Goal: Task Accomplishment & Management: Manage account settings

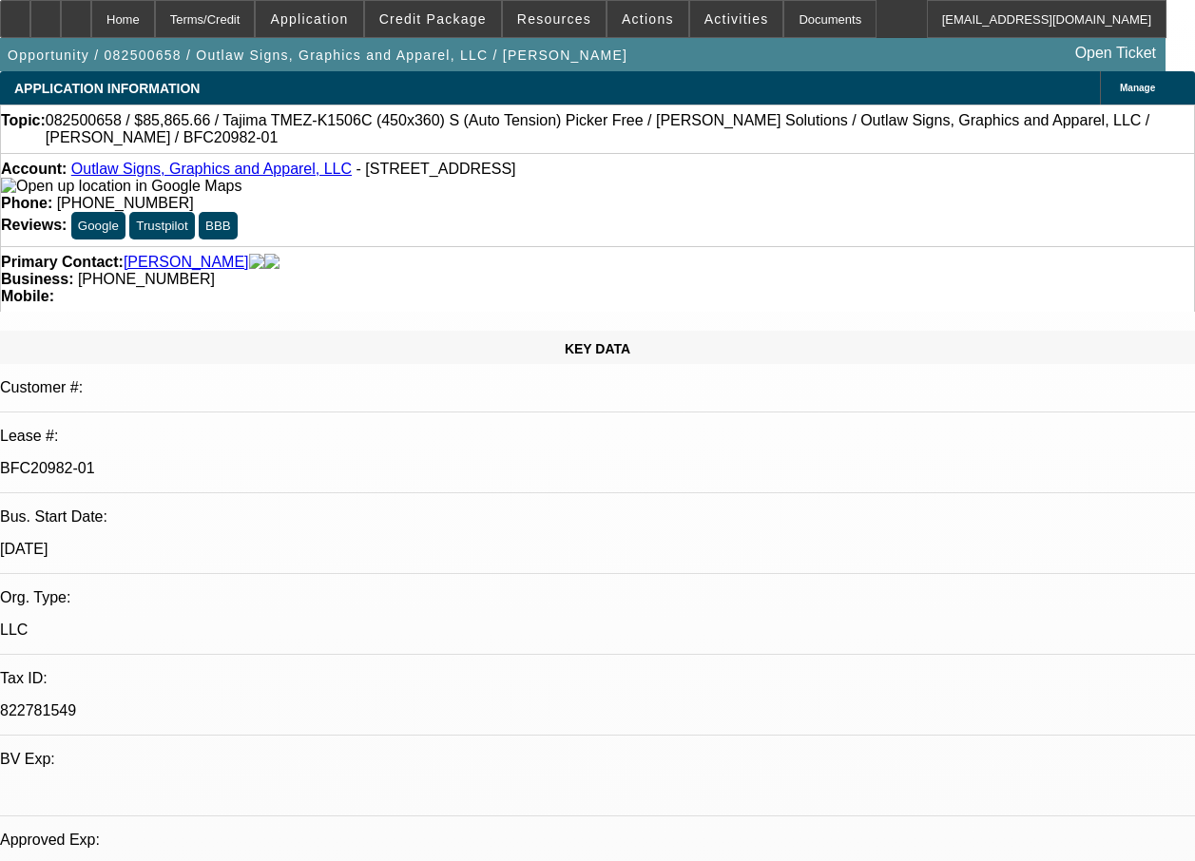
select select "0"
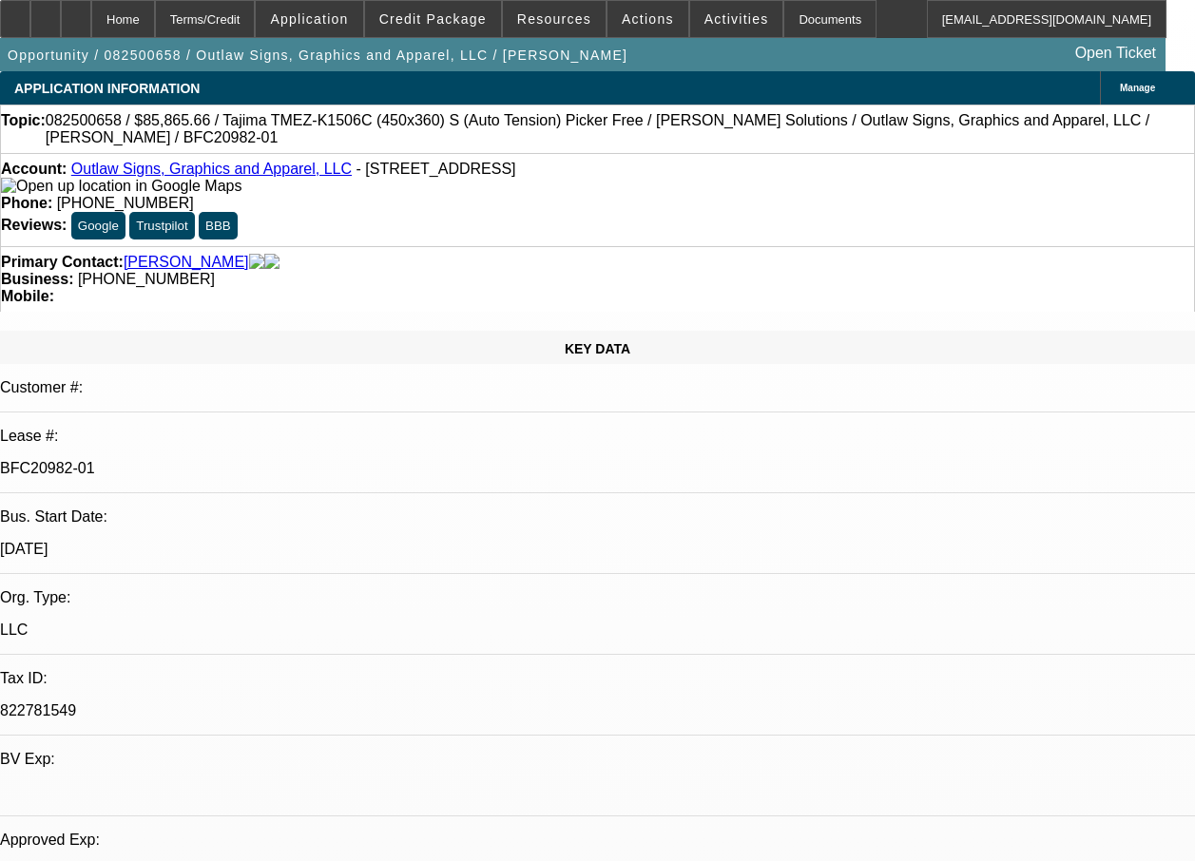
select select "0"
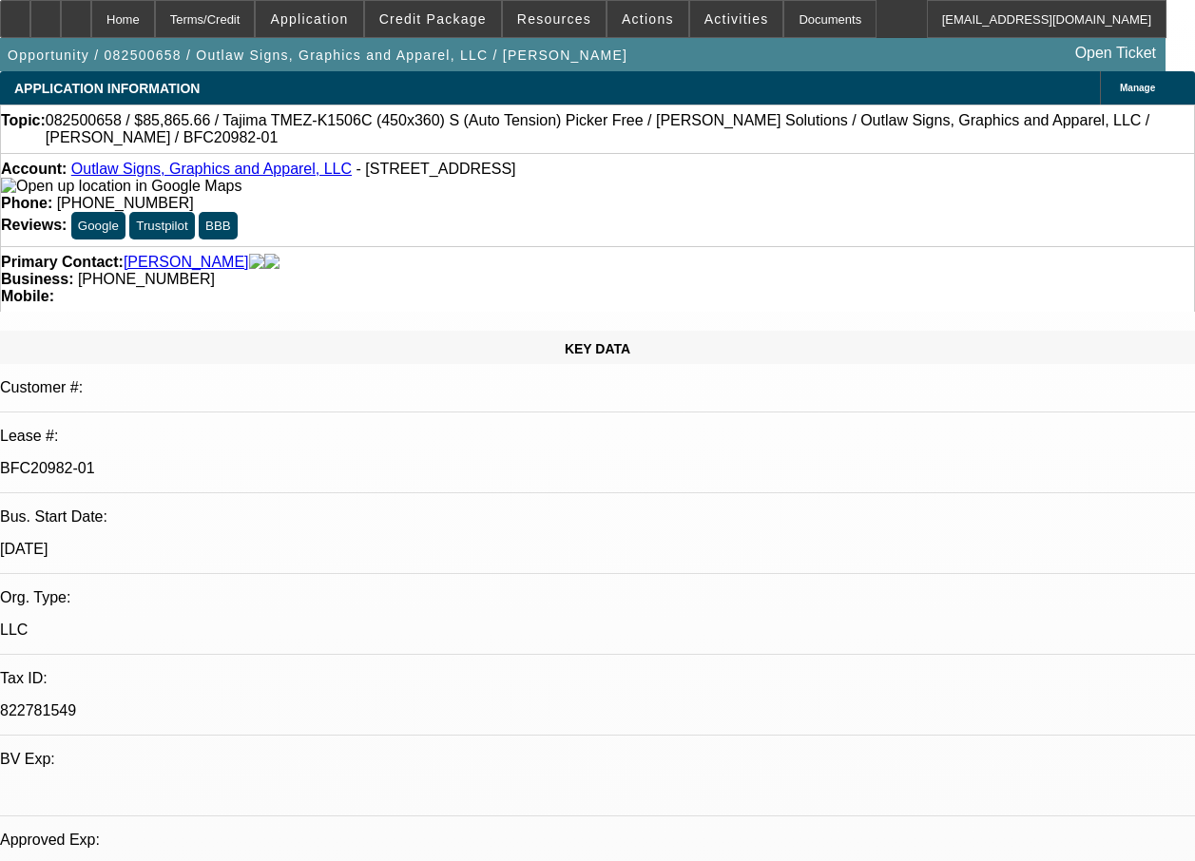
select select "0"
select select "1"
select select "6"
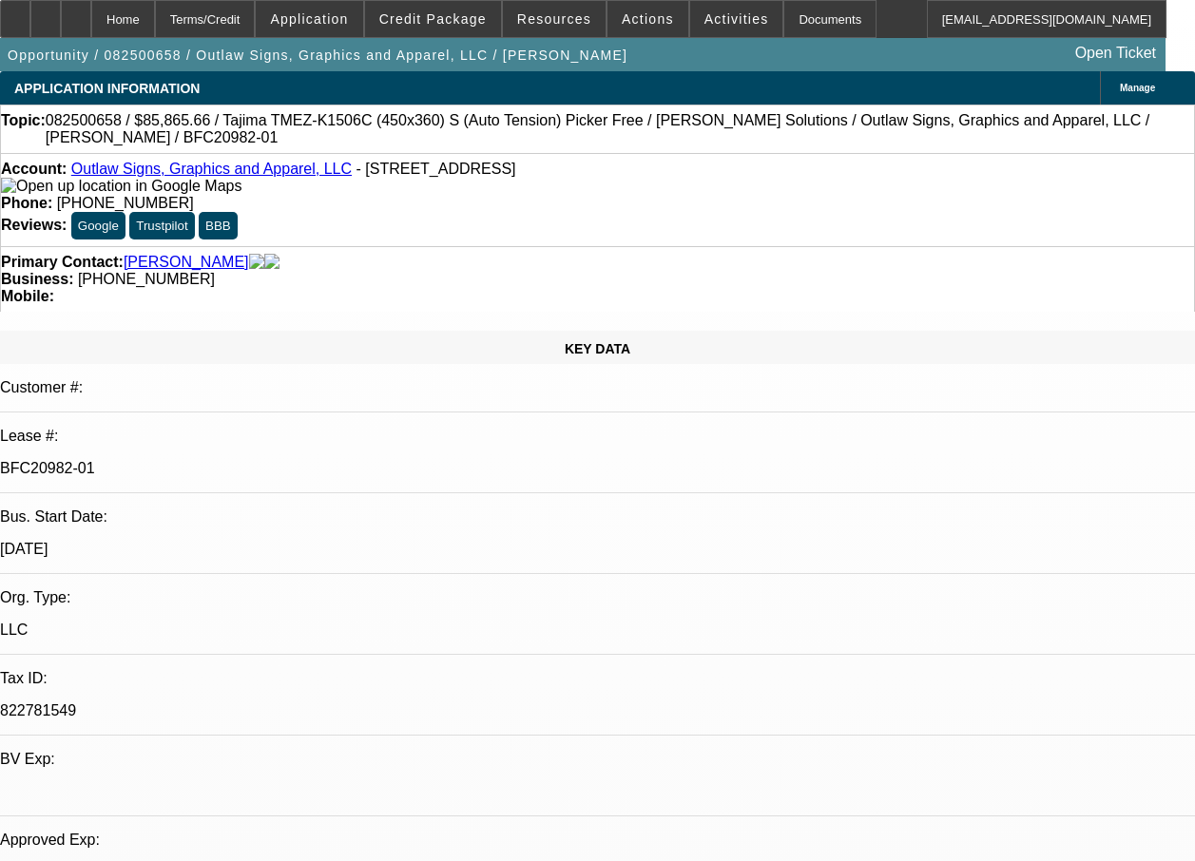
select select "1"
select select "6"
select select "1"
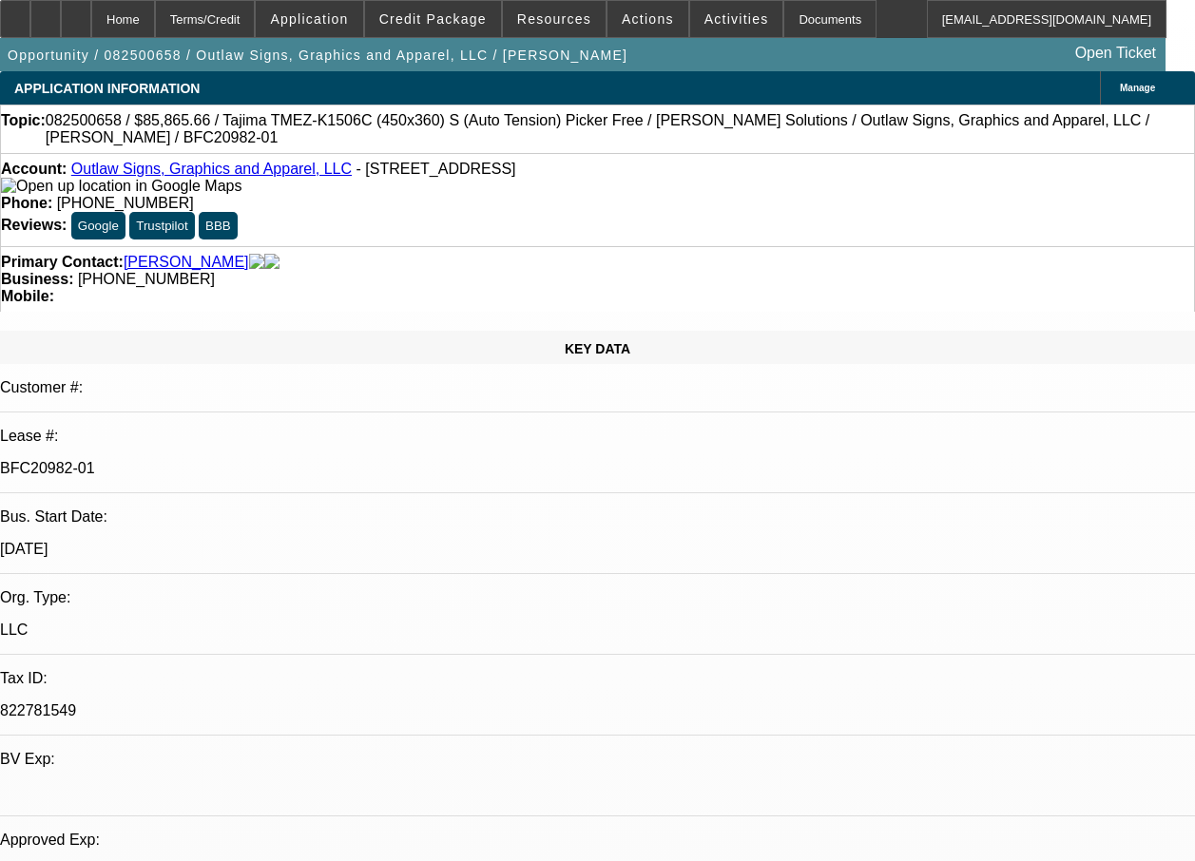
select select "6"
select select "1"
select select "6"
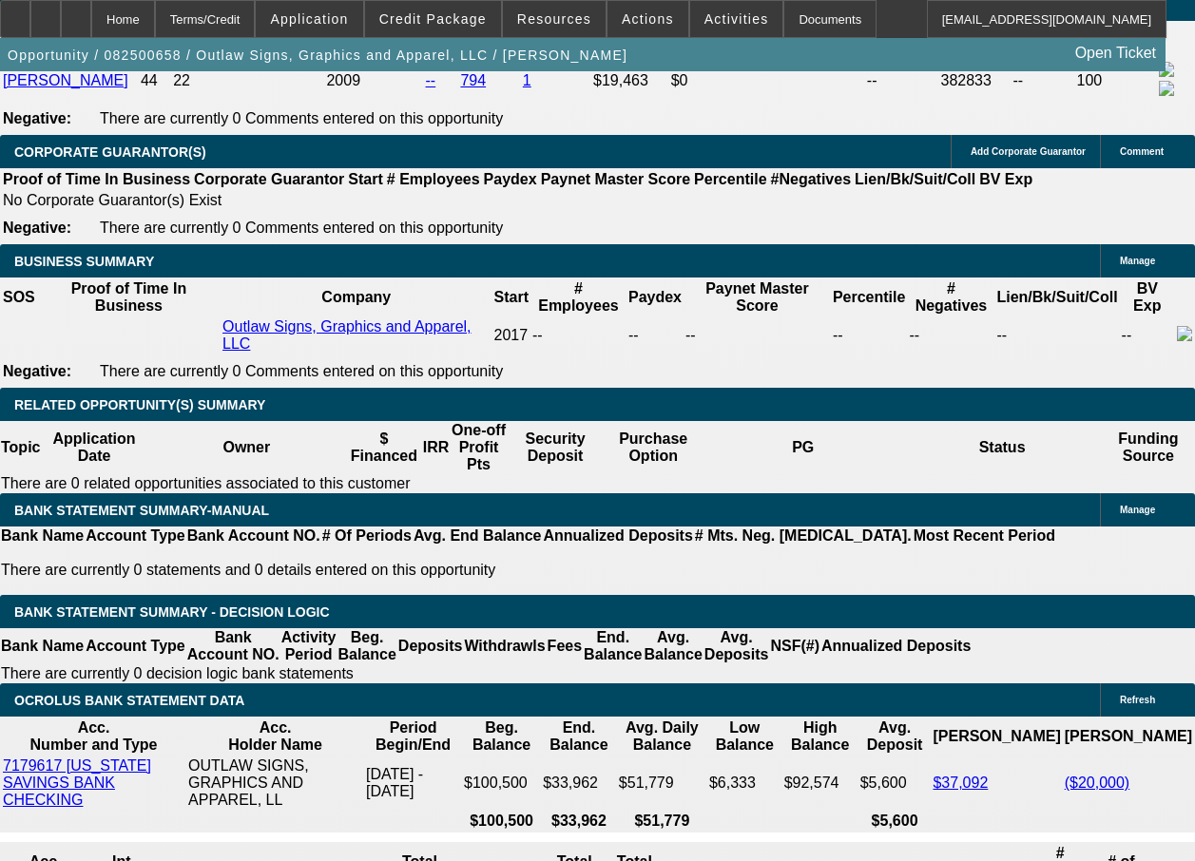
scroll to position [3765, 0]
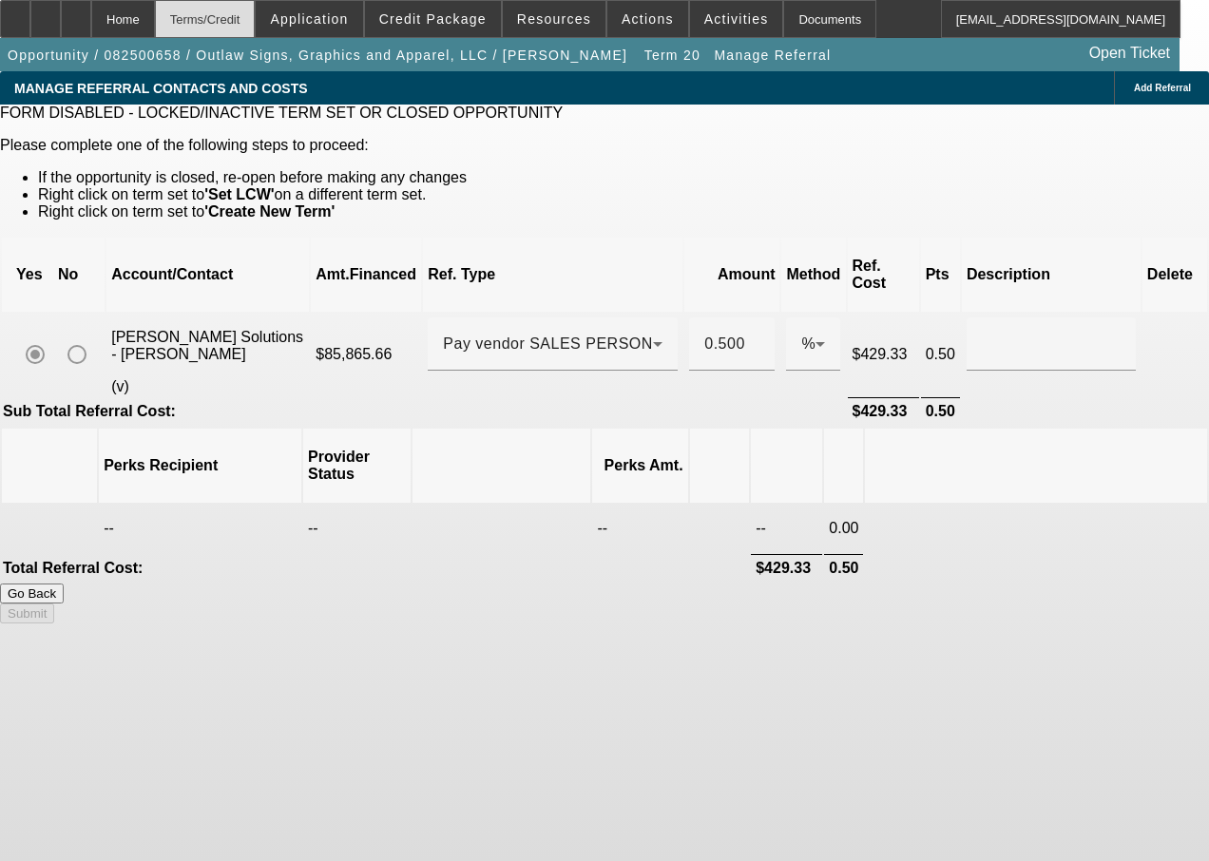
click at [232, 28] on div "Terms/Credit" at bounding box center [205, 19] width 101 height 38
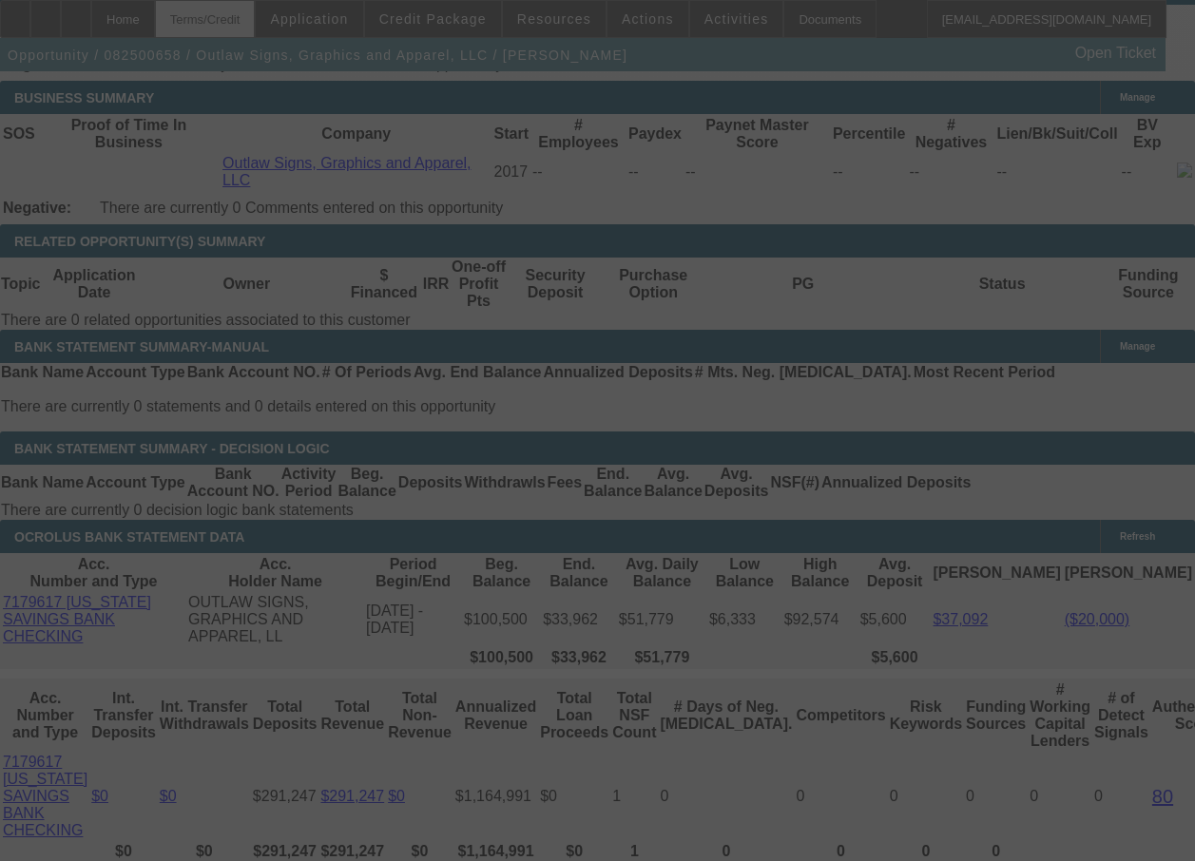
scroll to position [3186, 0]
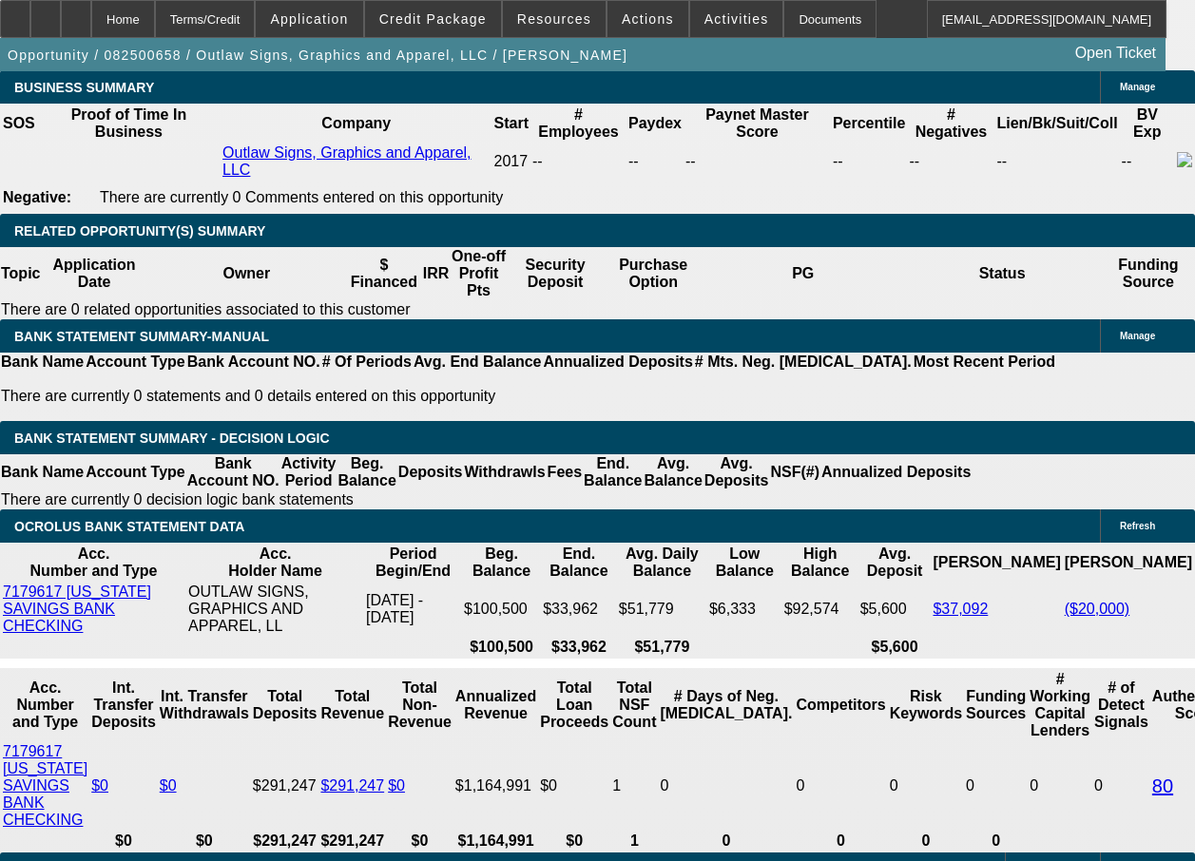
select select "0"
select select "6"
select select "0"
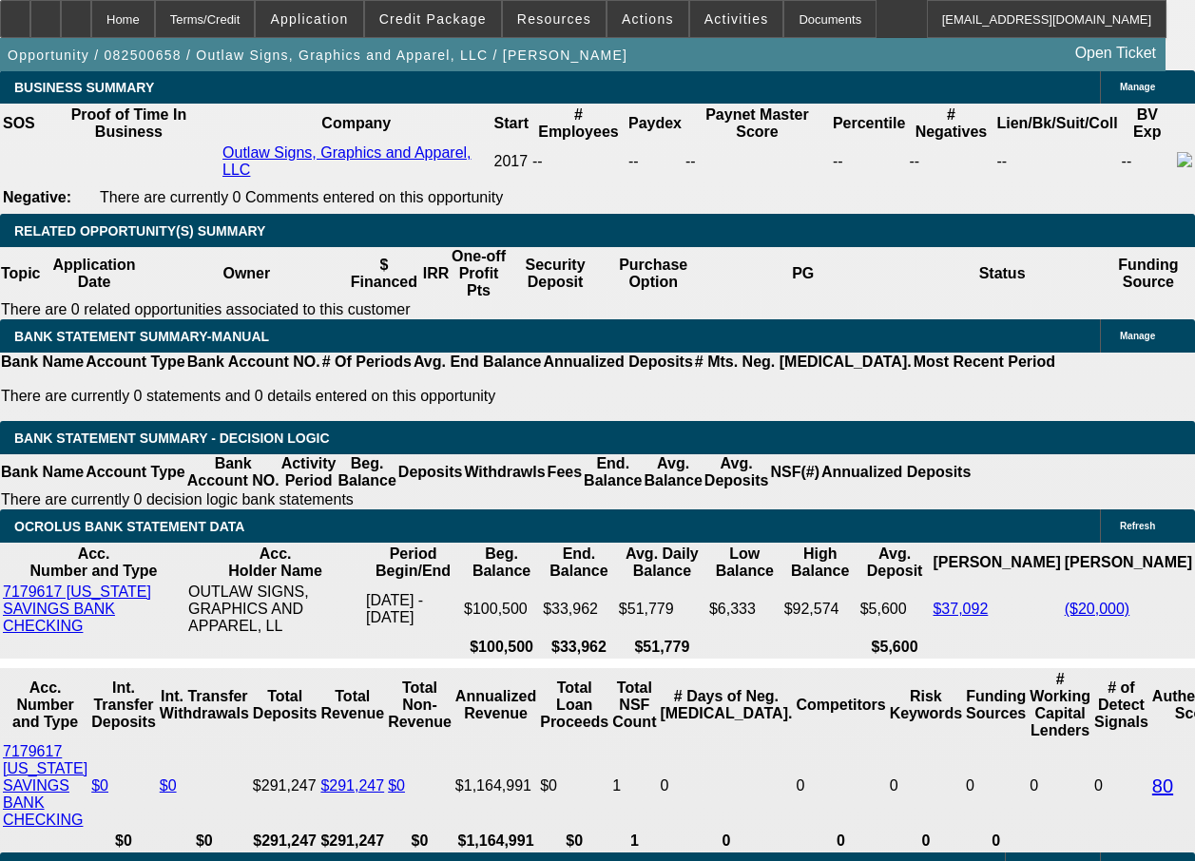
select select "0"
select select "6"
select select "0"
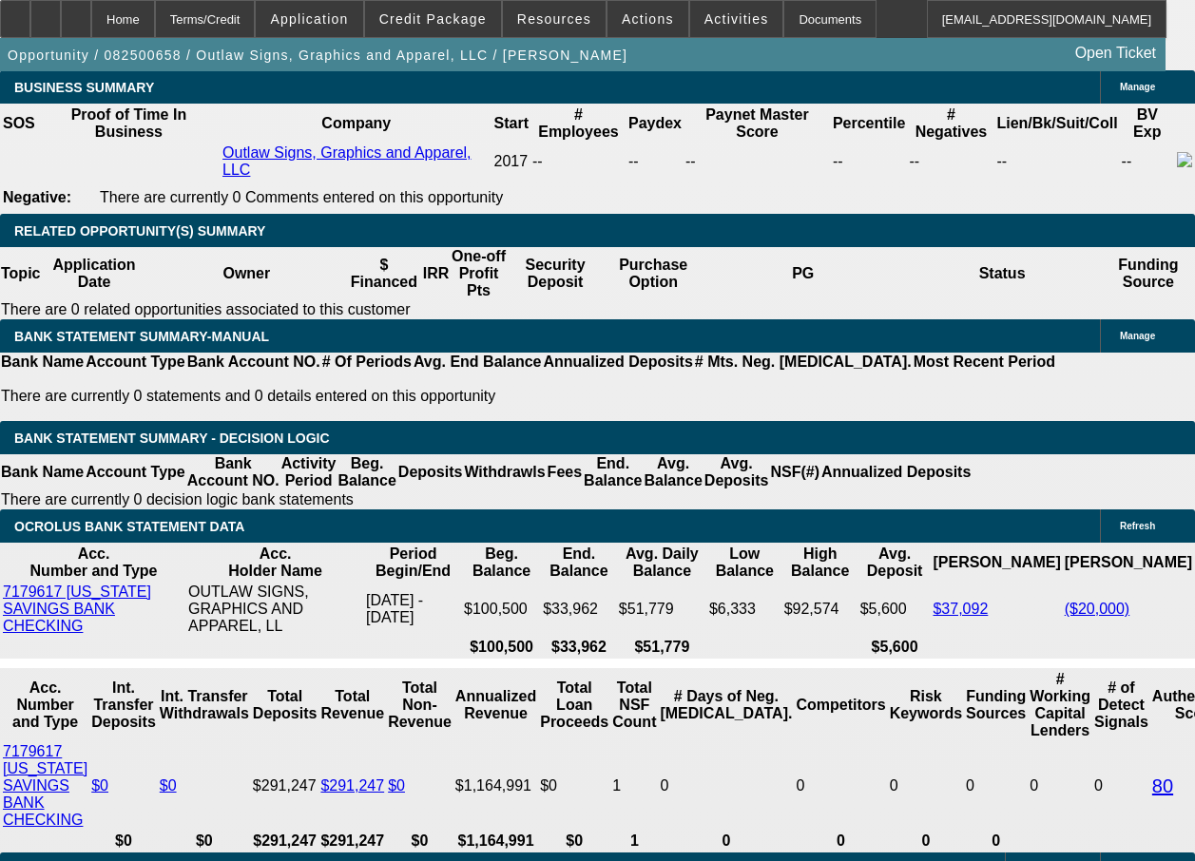
select select "0"
select select "6"
select select "0"
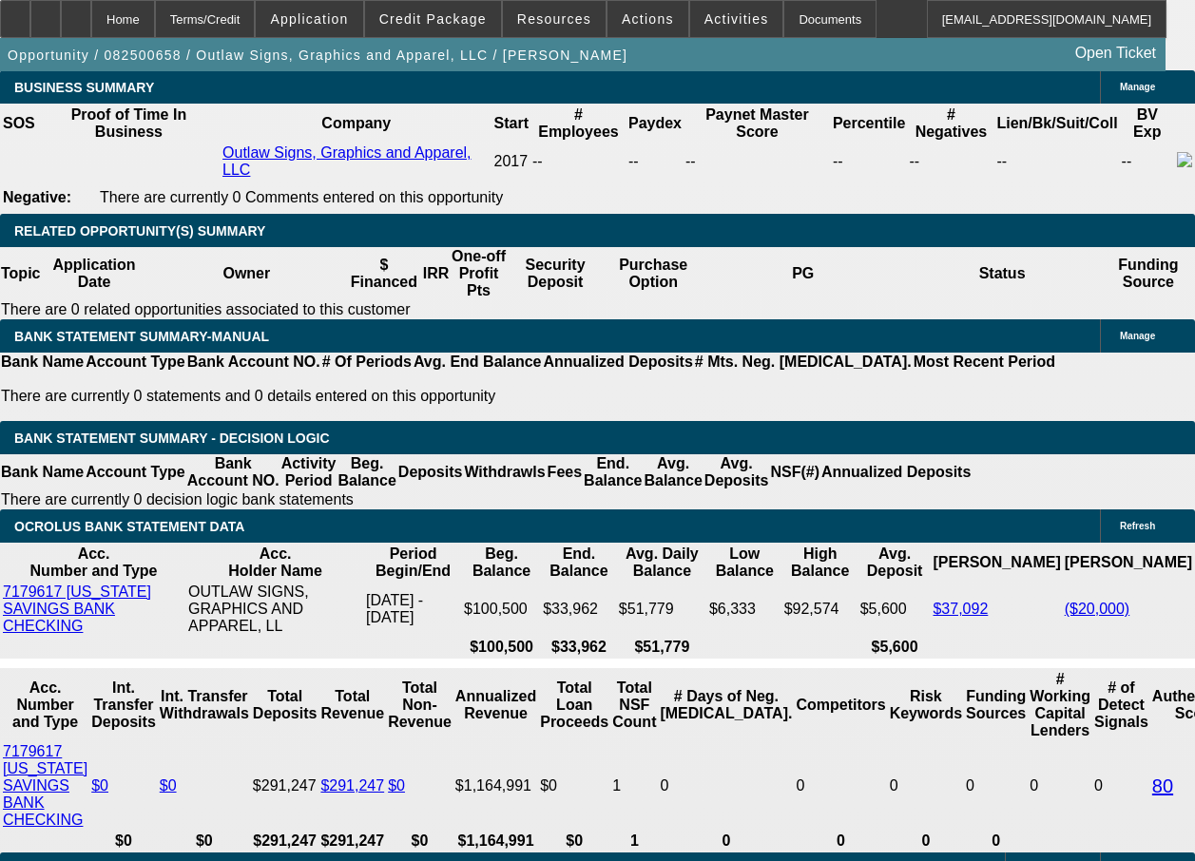
select select "6"
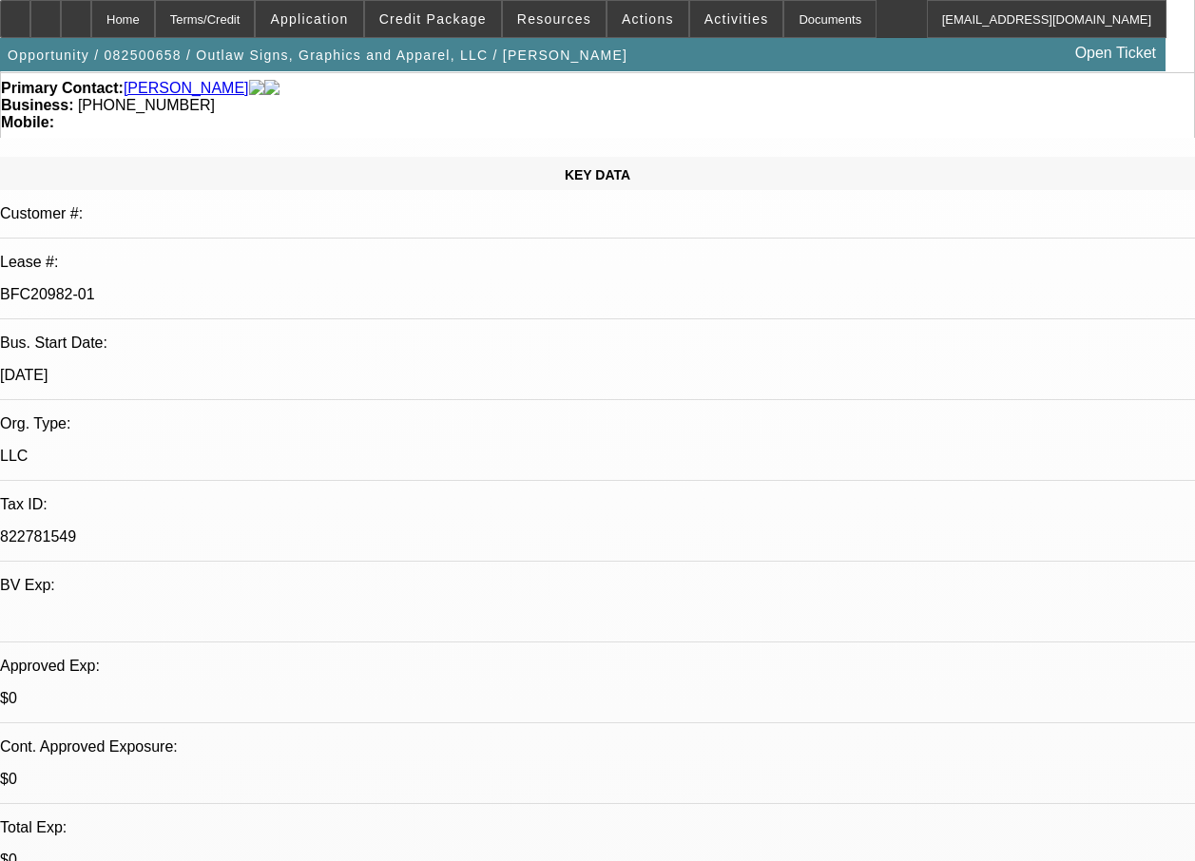
scroll to position [0, 0]
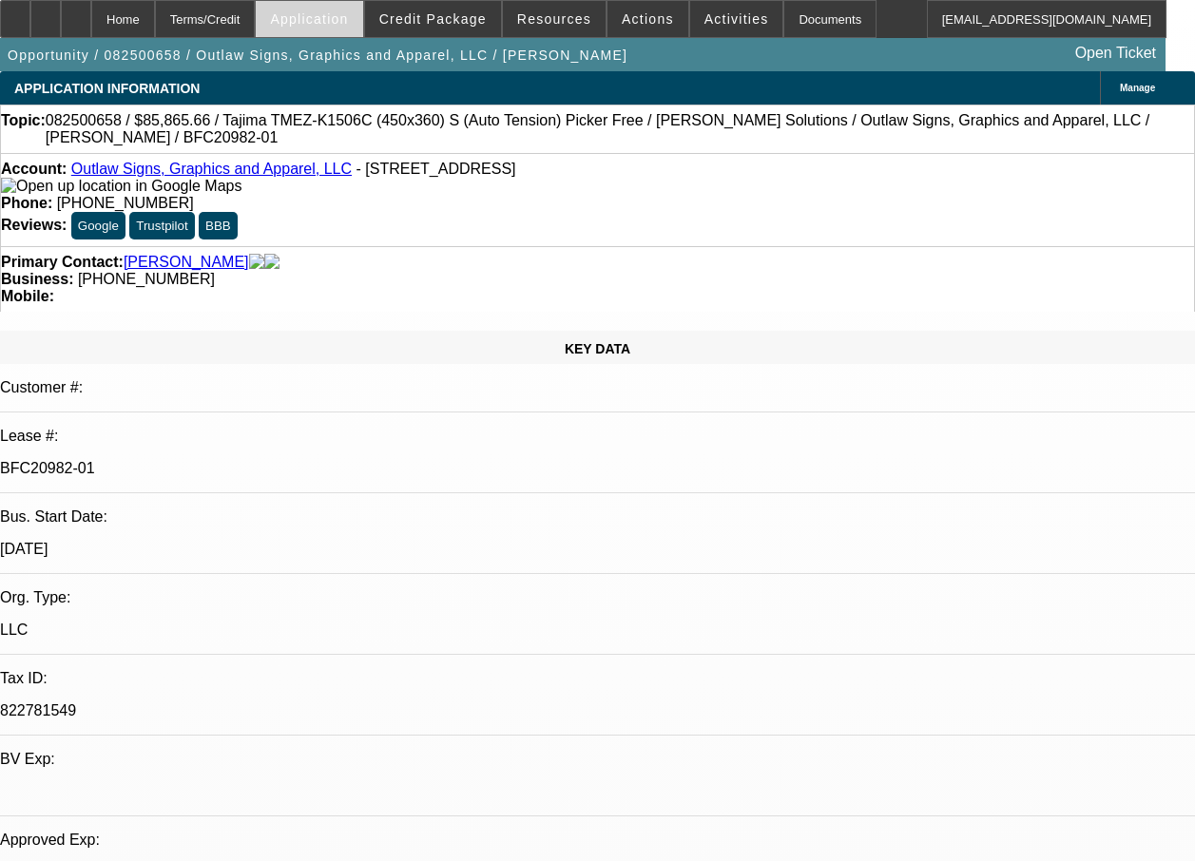
click at [358, 29] on span at bounding box center [309, 19] width 106 height 46
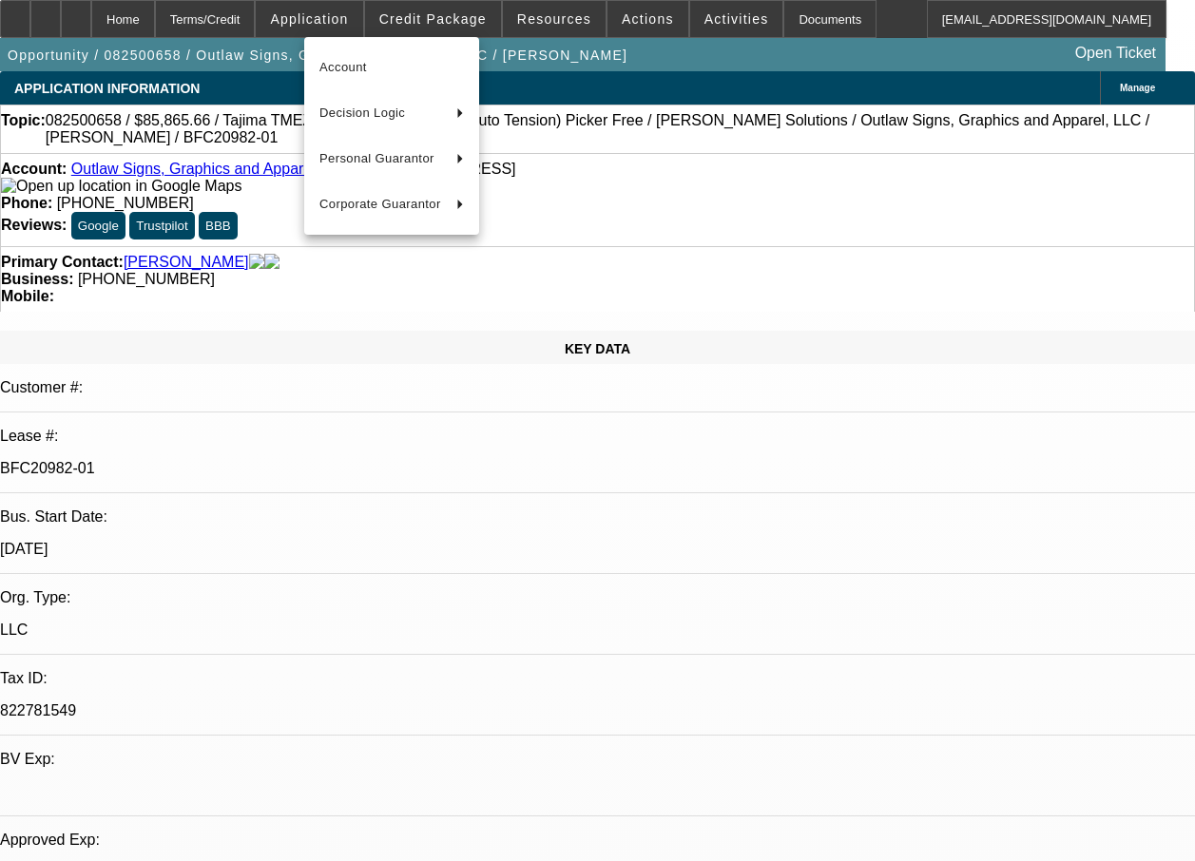
click at [540, 24] on div at bounding box center [597, 430] width 1195 height 861
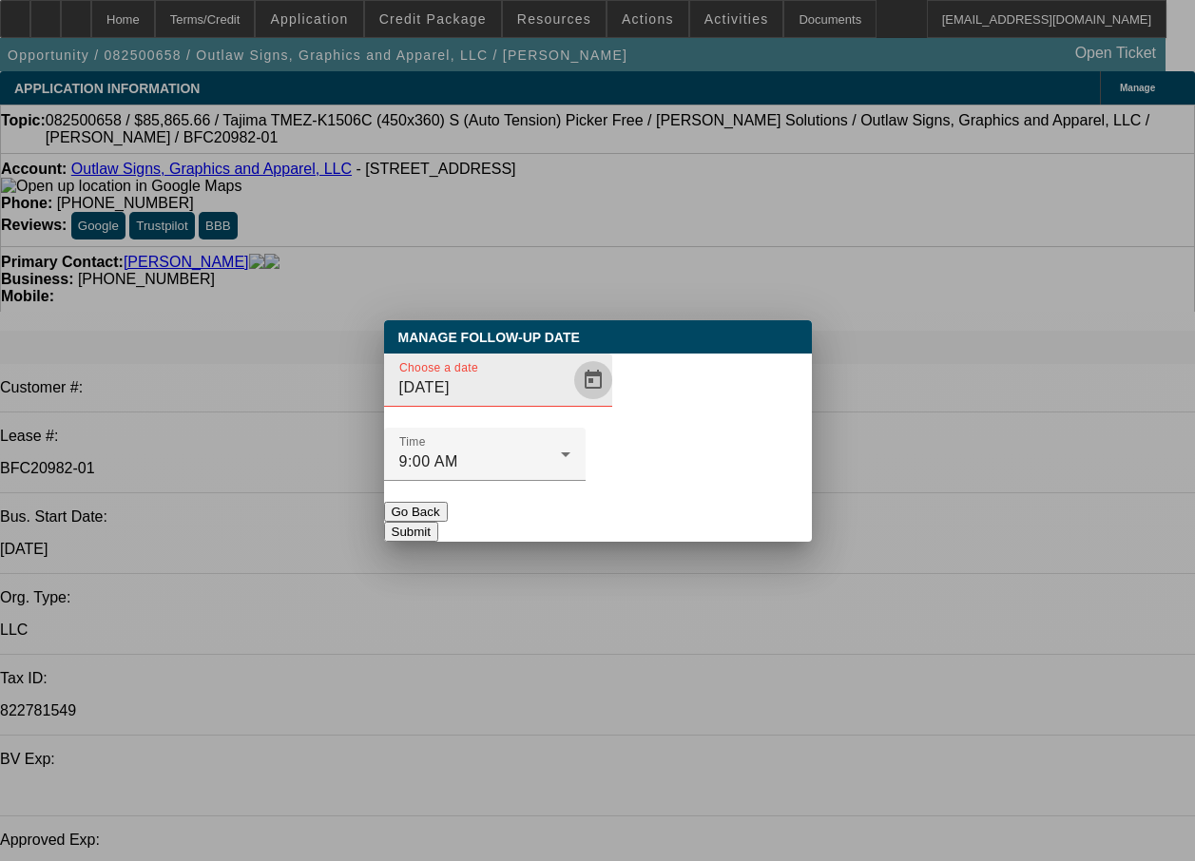
click at [570, 403] on span "Open calendar" at bounding box center [593, 380] width 46 height 46
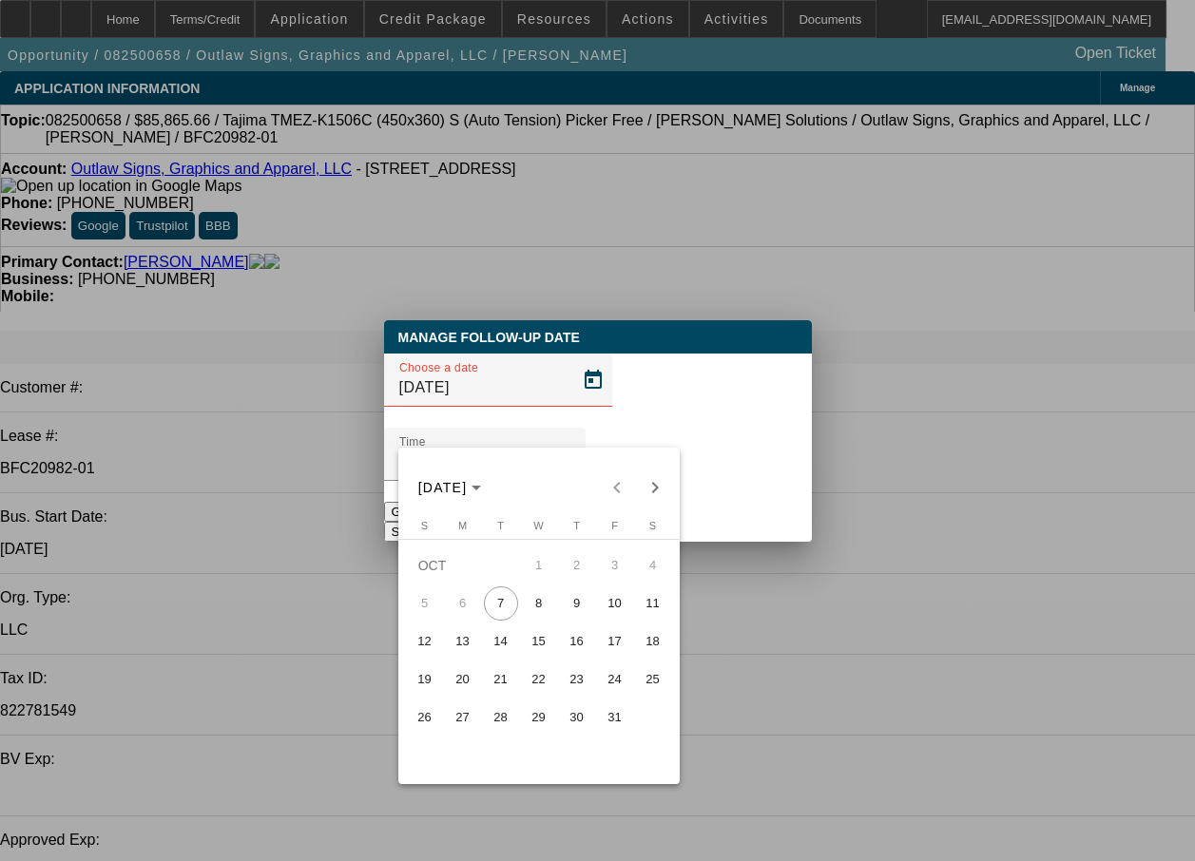
drag, startPoint x: 576, startPoint y: 612, endPoint x: 606, endPoint y: 559, distance: 60.8
click at [578, 603] on span "9" at bounding box center [577, 604] width 34 height 34
type input "[DATE]"
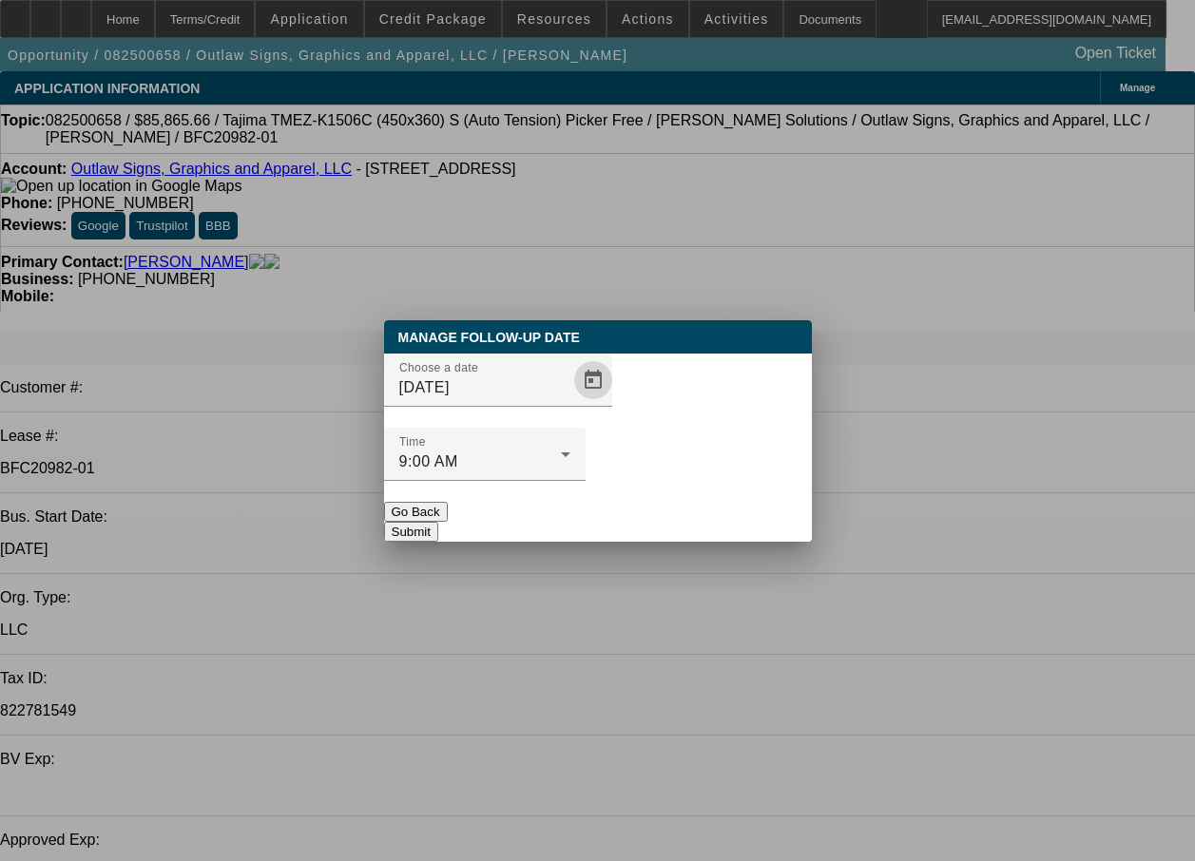
click at [438, 522] on button "Submit" at bounding box center [411, 532] width 54 height 20
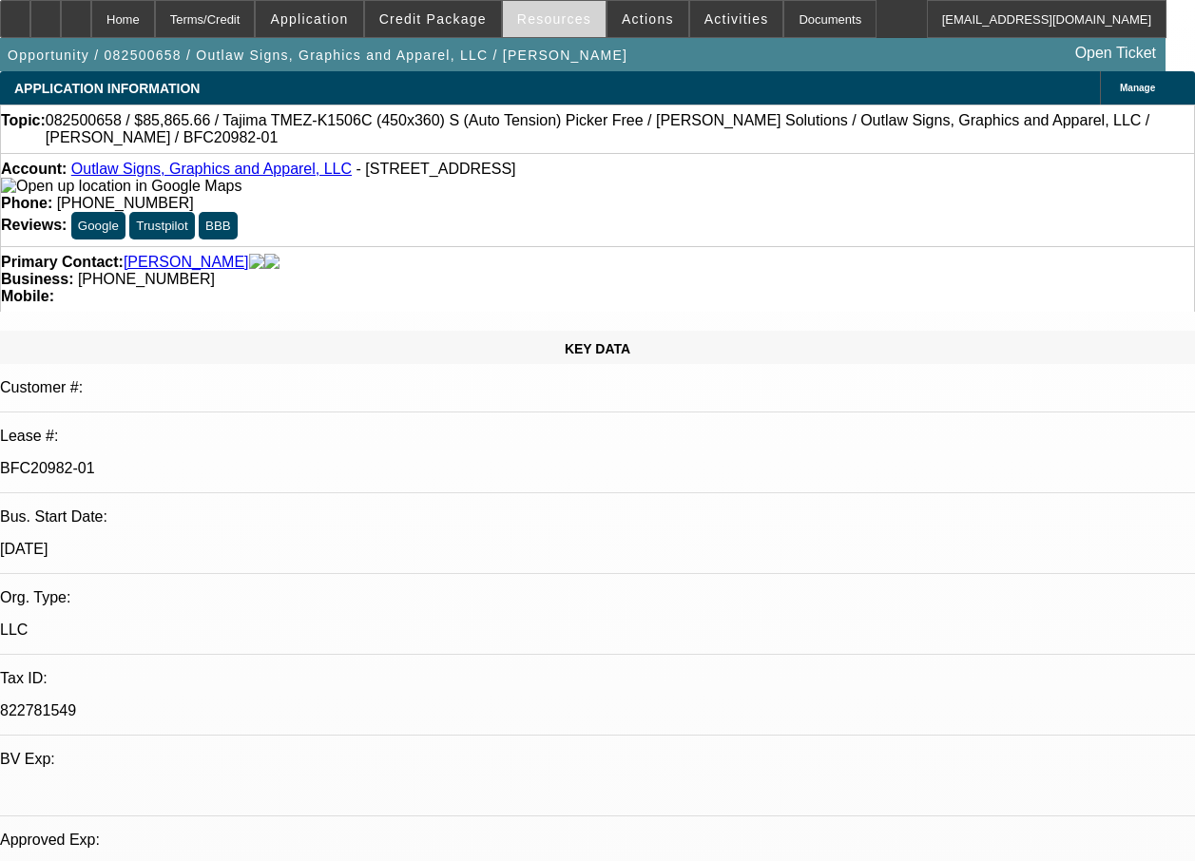
click at [570, 24] on span "Resources" at bounding box center [554, 18] width 74 height 15
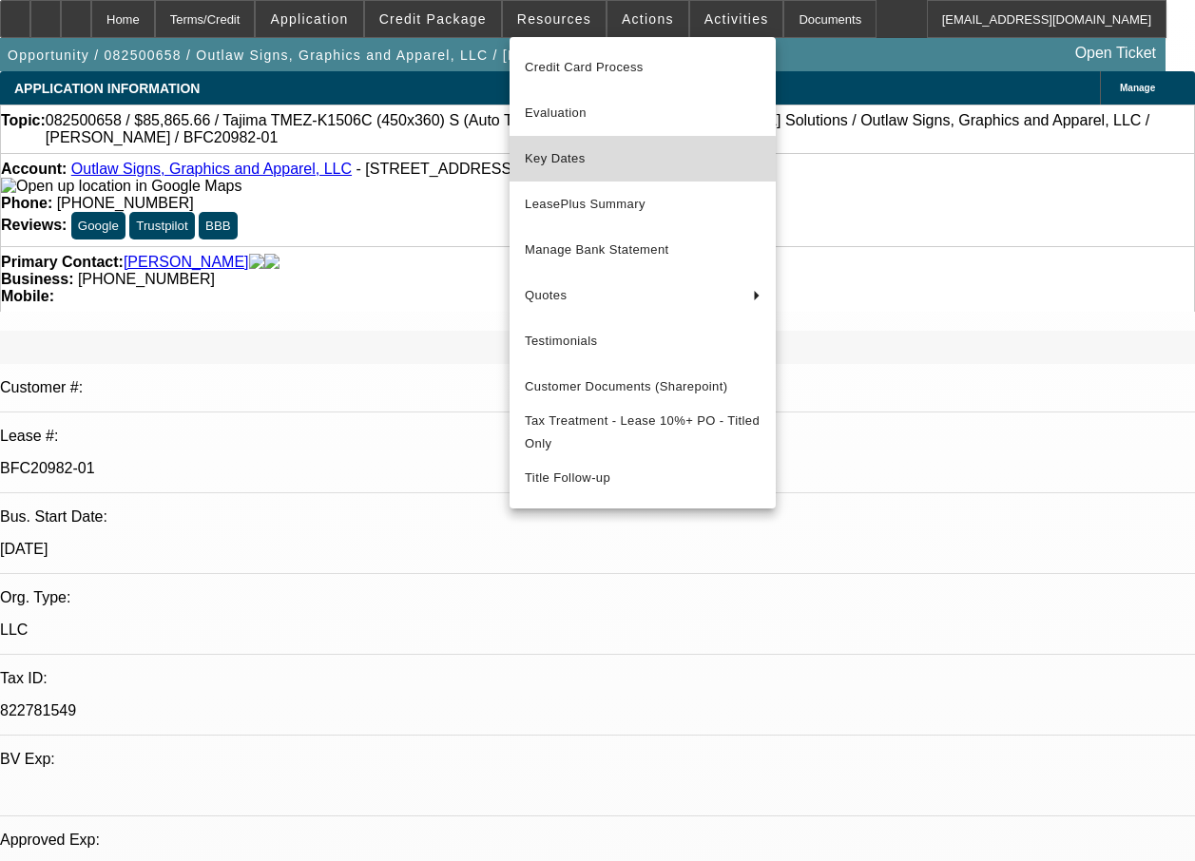
click at [595, 169] on span "Key Dates" at bounding box center [643, 158] width 236 height 23
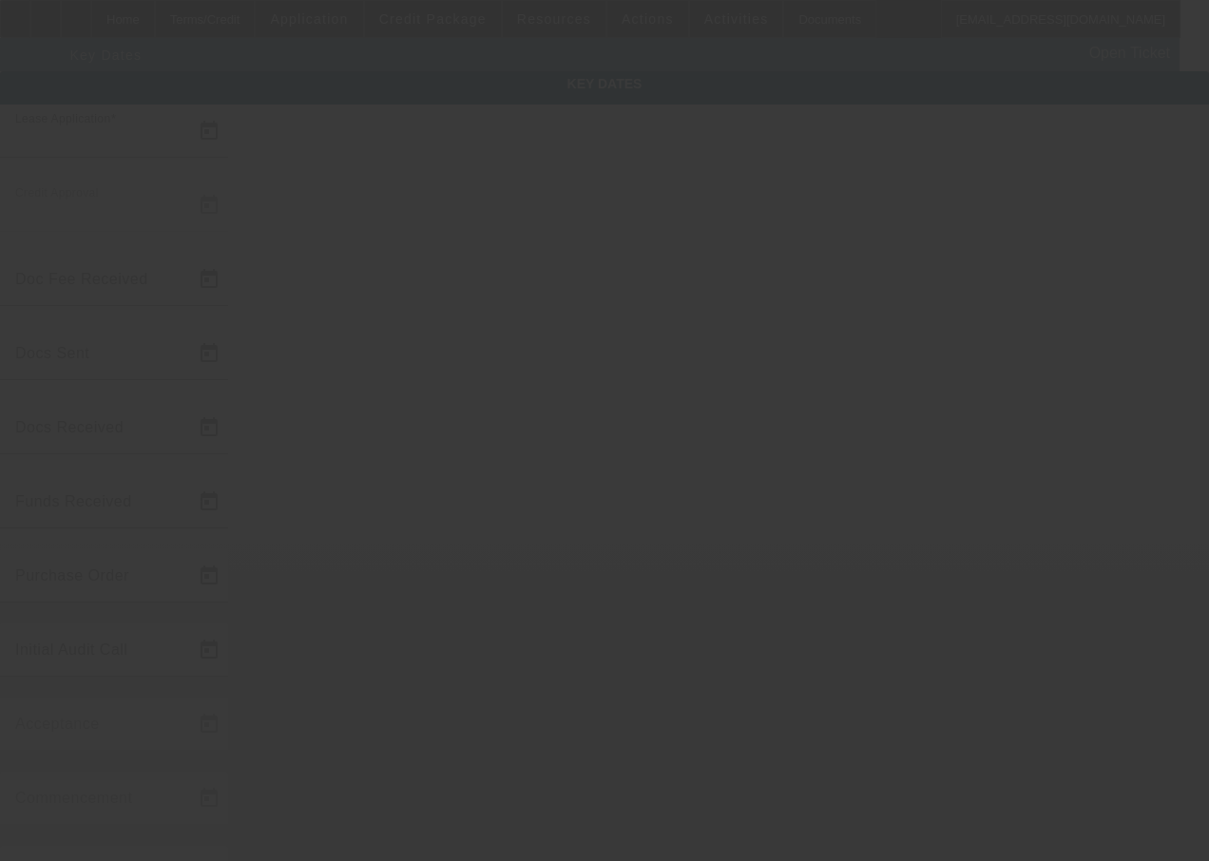
type input "[DATE]"
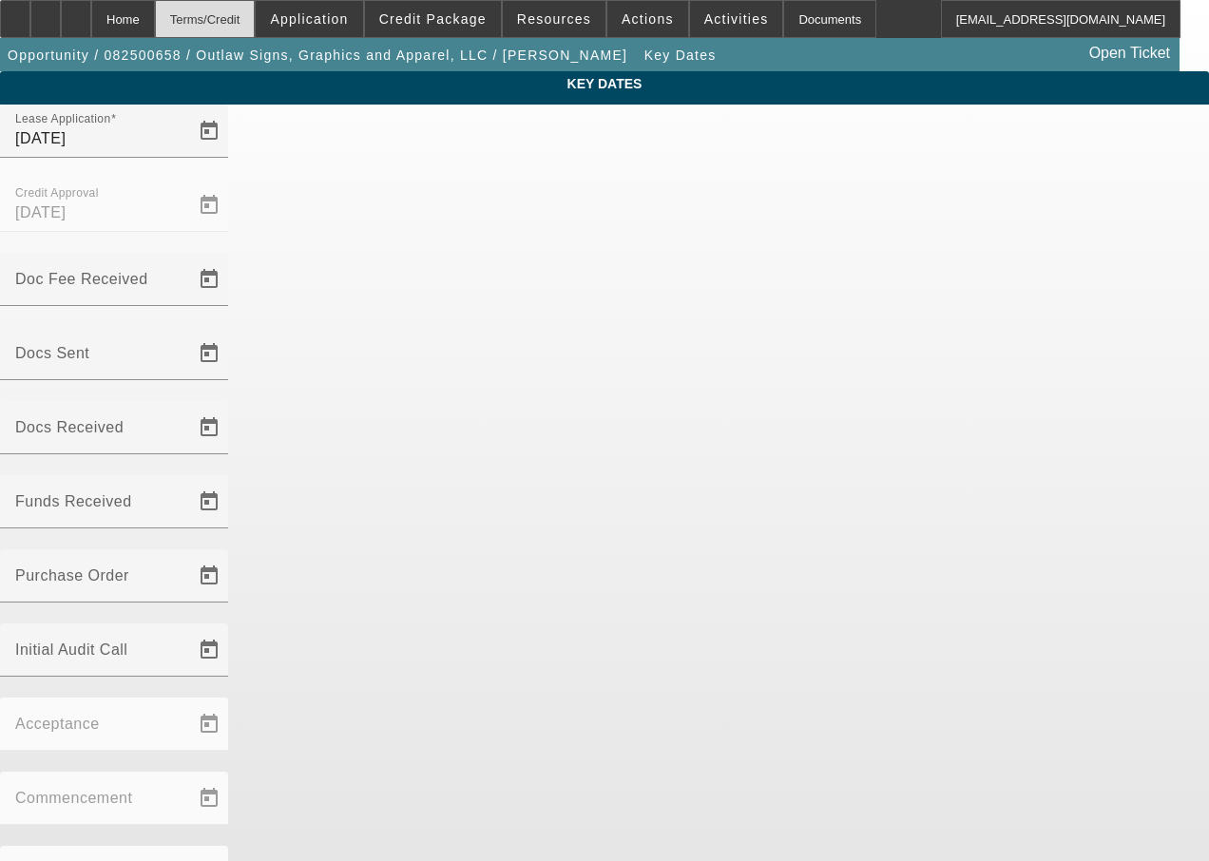
click at [256, 29] on div "Terms/Credit" at bounding box center [205, 19] width 101 height 38
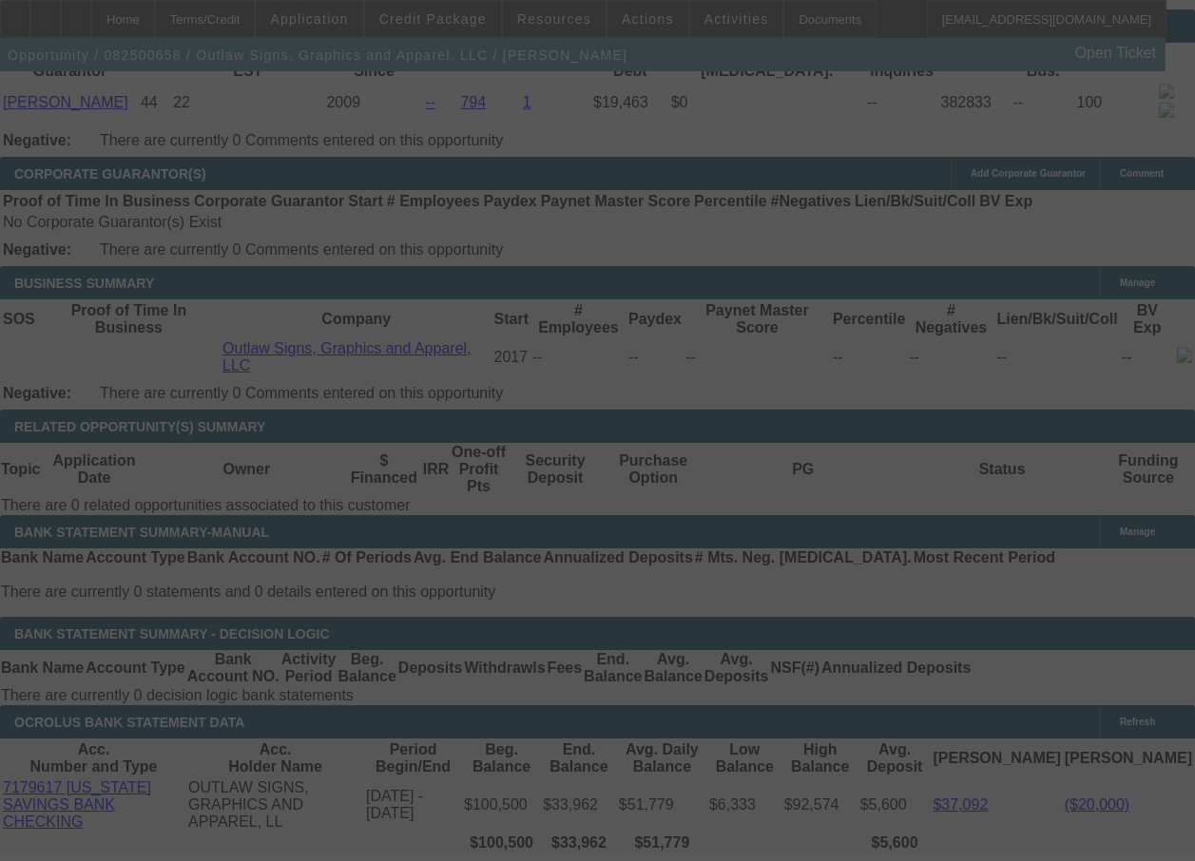
scroll to position [3000, 0]
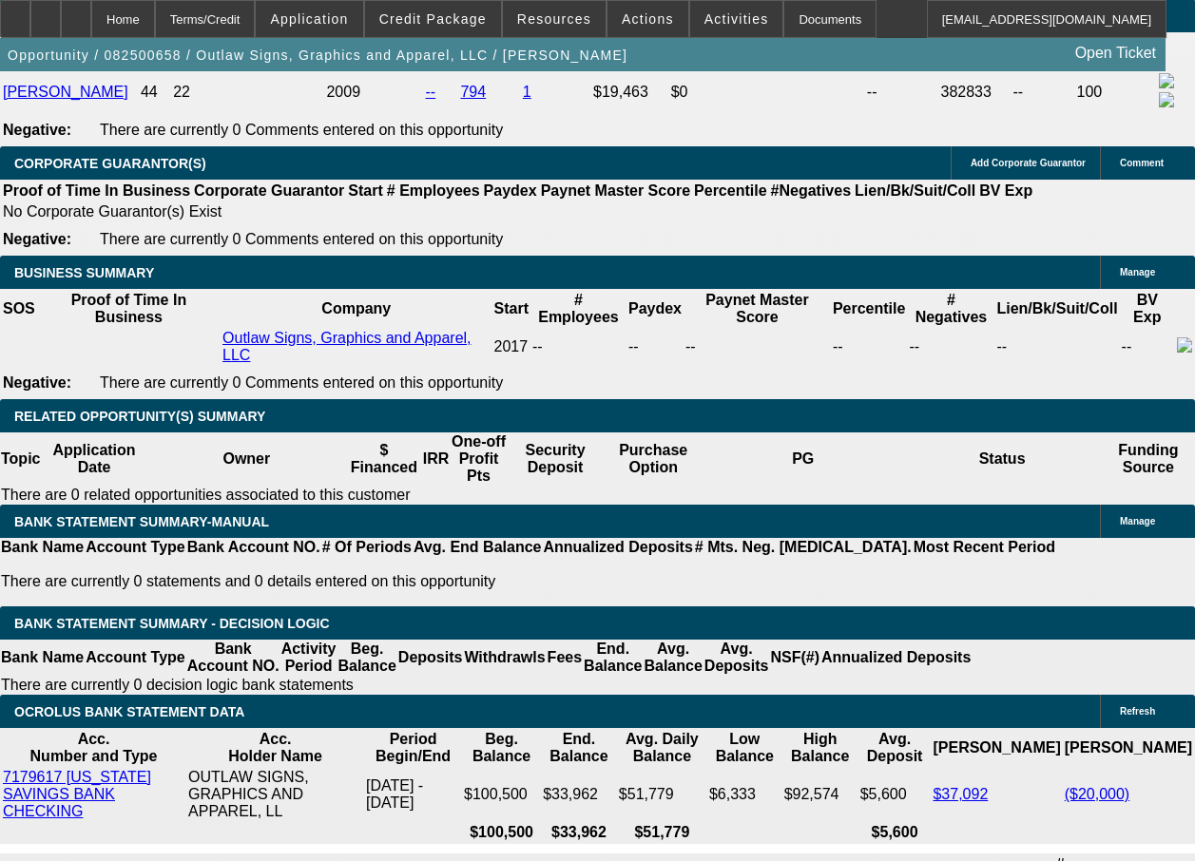
select select "0"
select select "6"
select select "0"
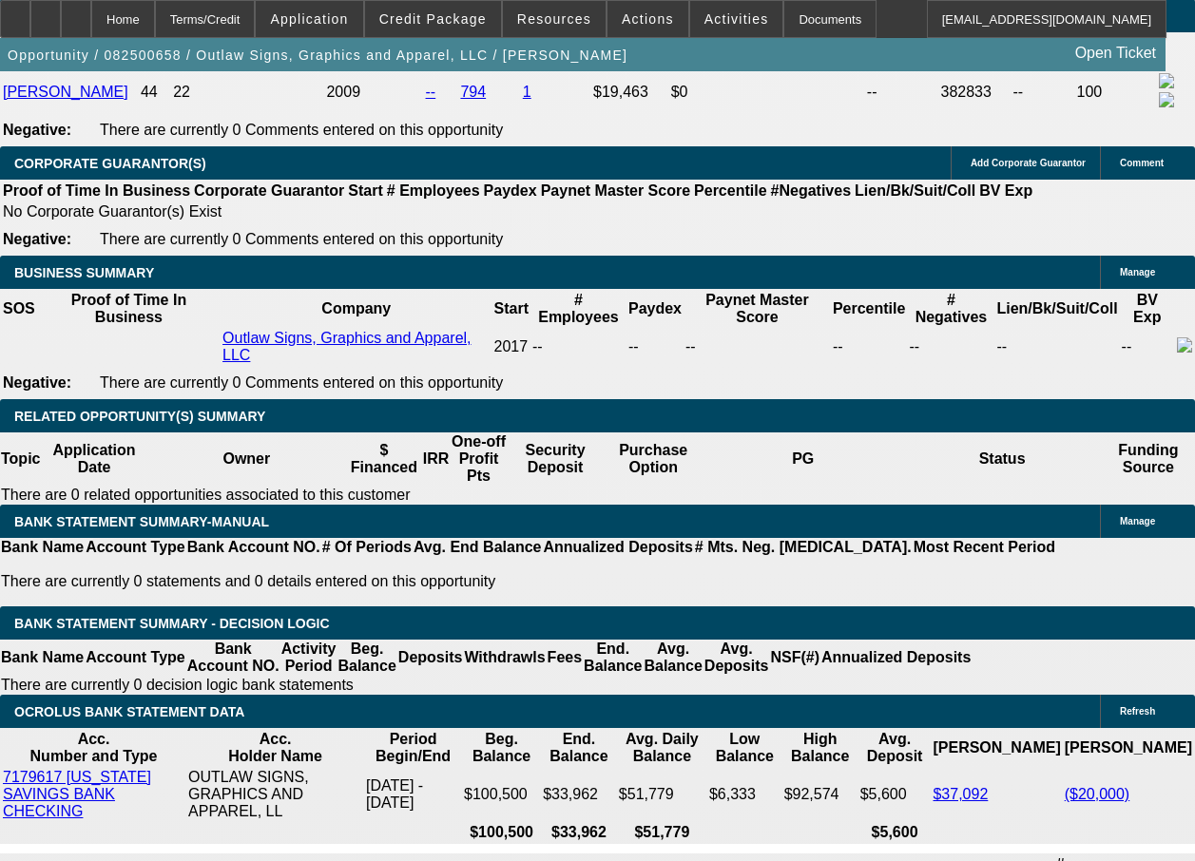
select select "0"
select select "6"
select select "0"
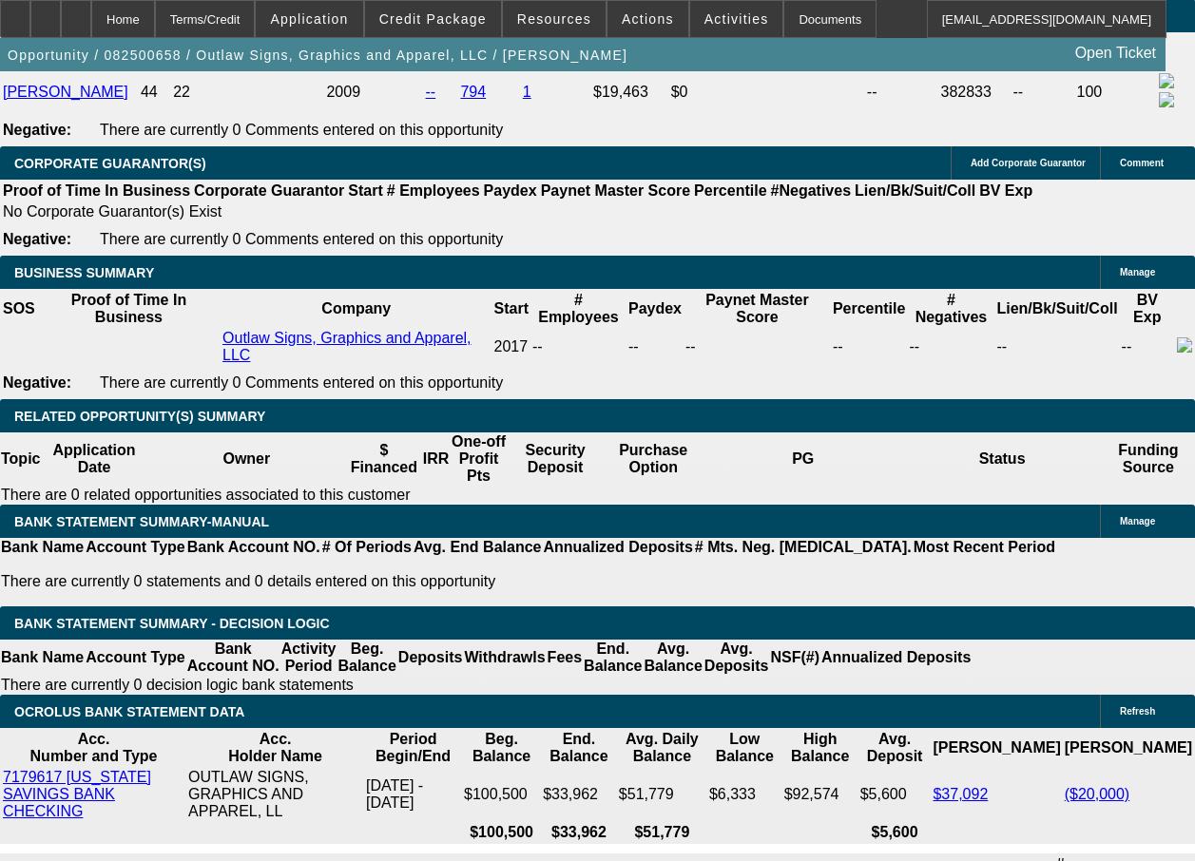
select select "0"
select select "6"
select select "0"
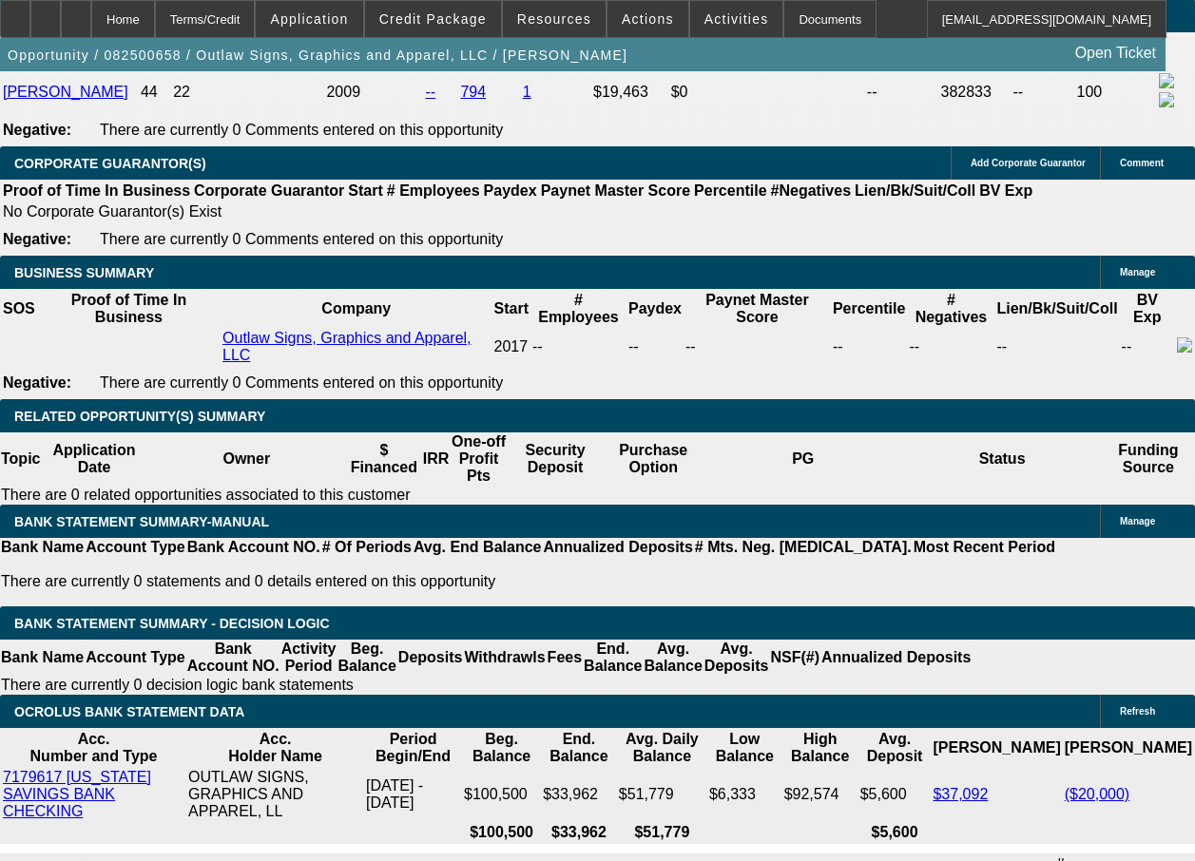
select select "6"
